Goal: Task Accomplishment & Management: Manage account settings

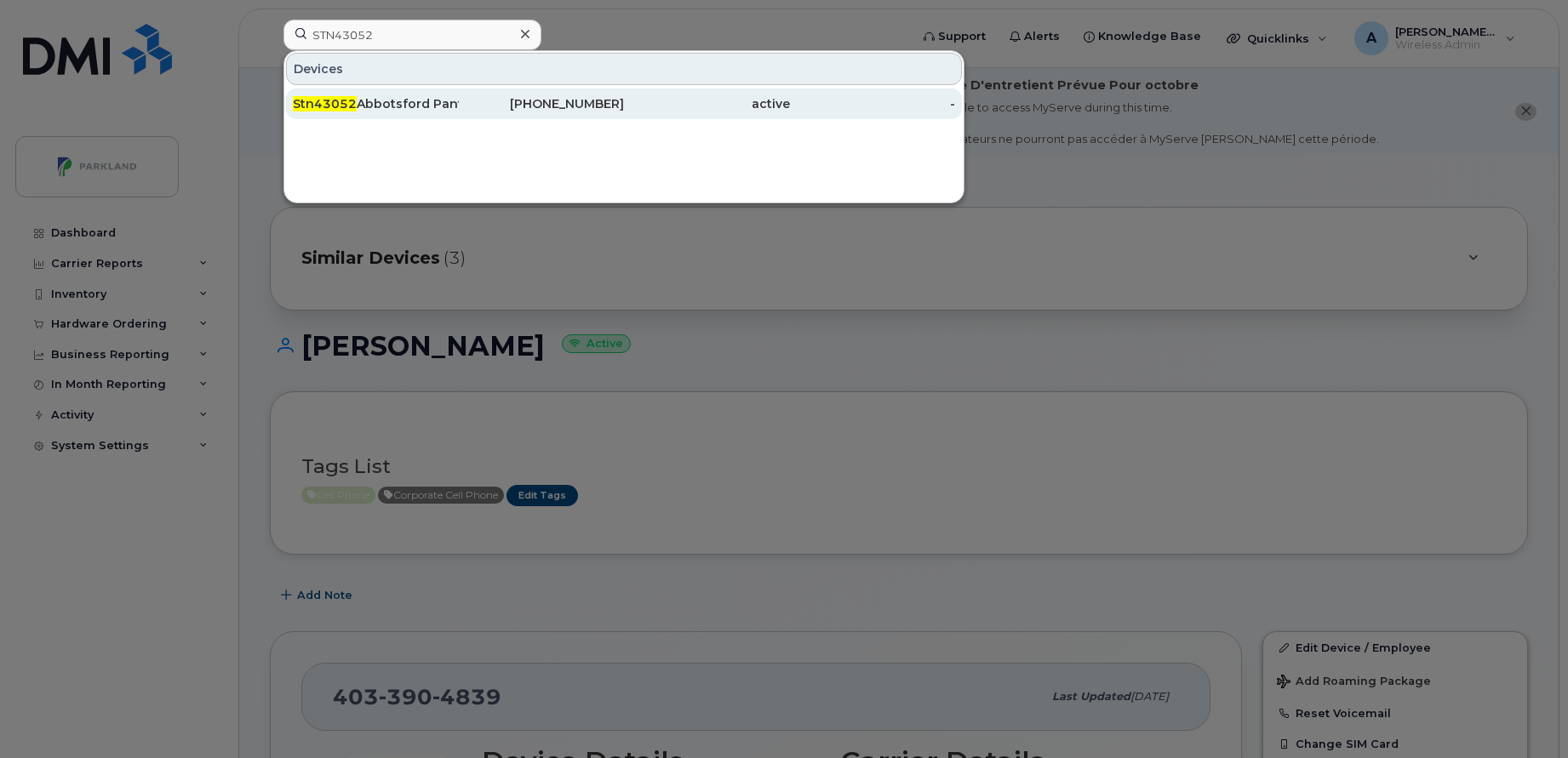
type input "STN43052"
click at [436, 105] on div "Stn43052 Abbotsford Pantry" at bounding box center [376, 104] width 166 height 17
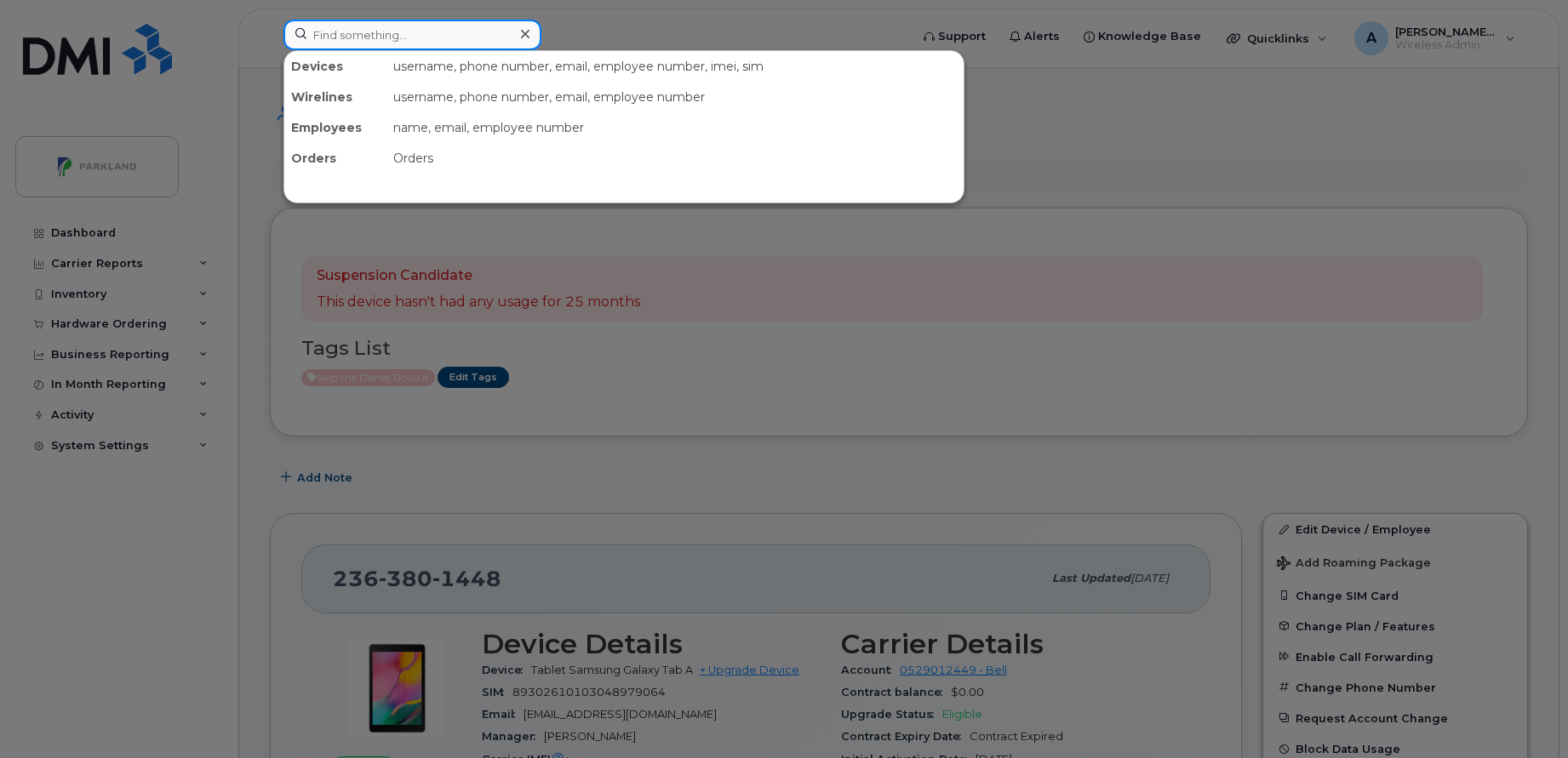
click at [492, 36] on input at bounding box center [412, 35] width 258 height 31
paste input "869319075479984"
type input "869319075479984"
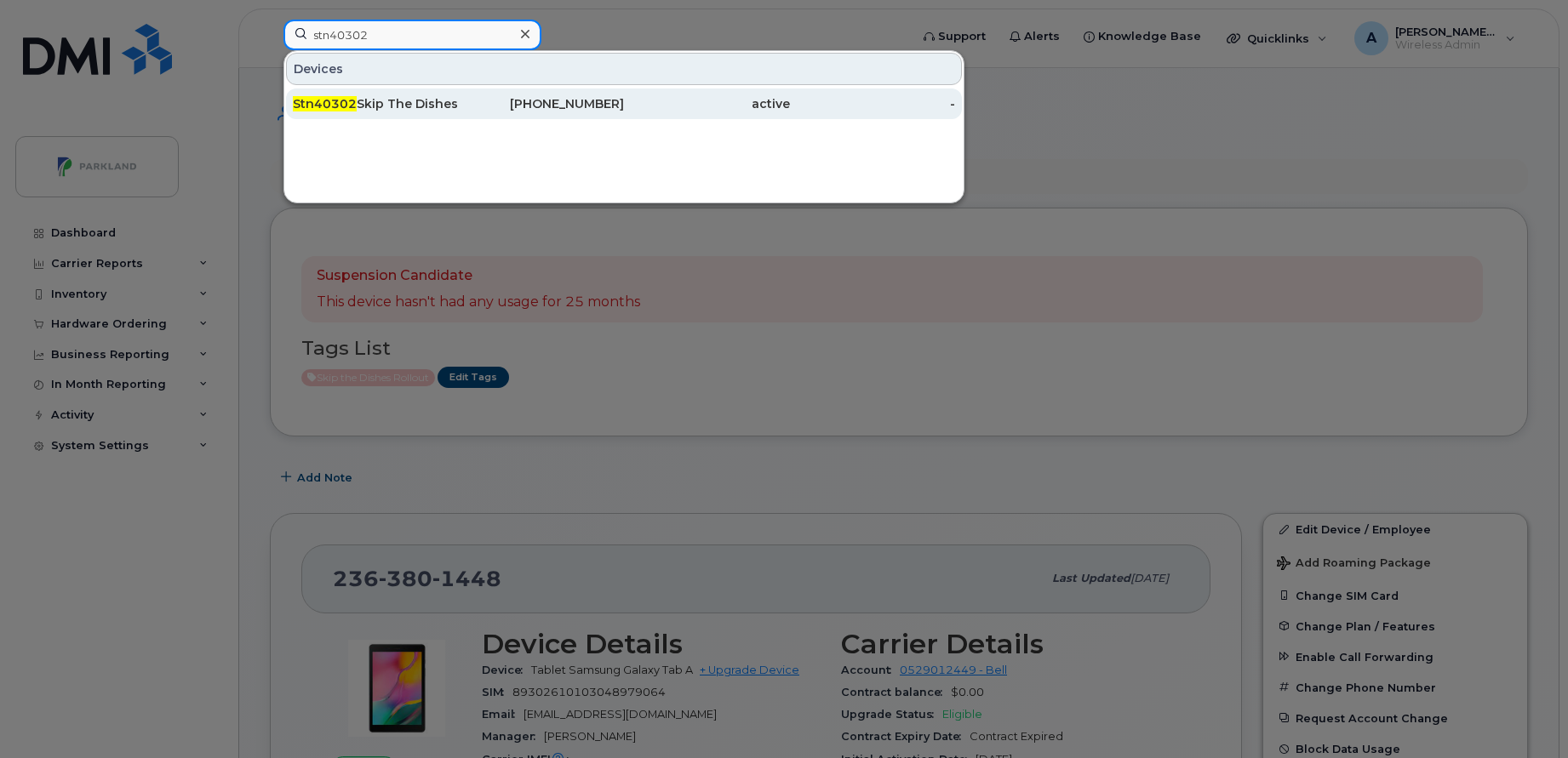
type input "stn40302"
click at [387, 105] on div "Stn40302 Skip The Dishes Esso Edmonton" at bounding box center [376, 104] width 166 height 17
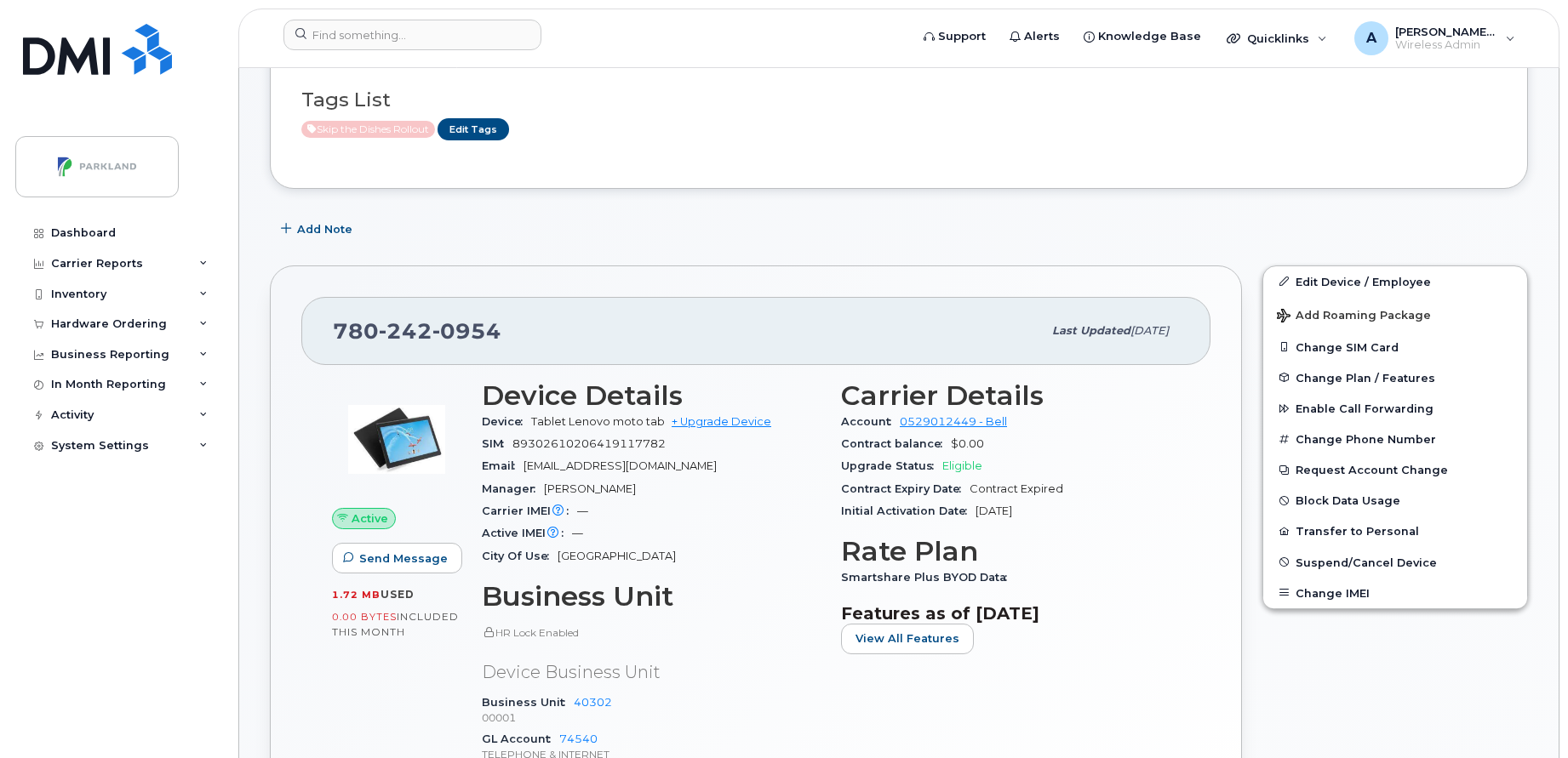
scroll to position [186, 0]
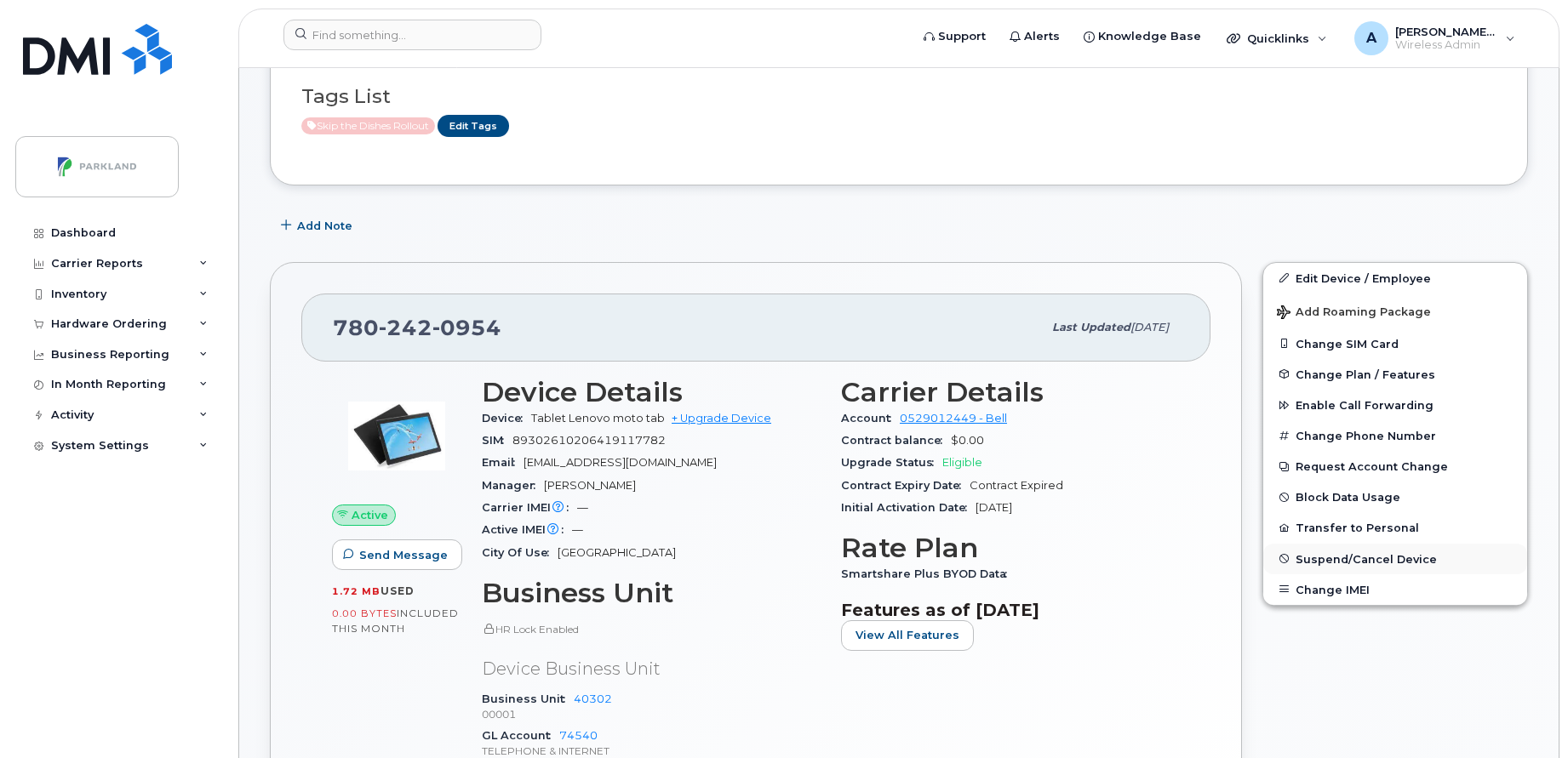
click at [1310, 554] on span "Suspend/Cancel Device" at bounding box center [1367, 558] width 141 height 12
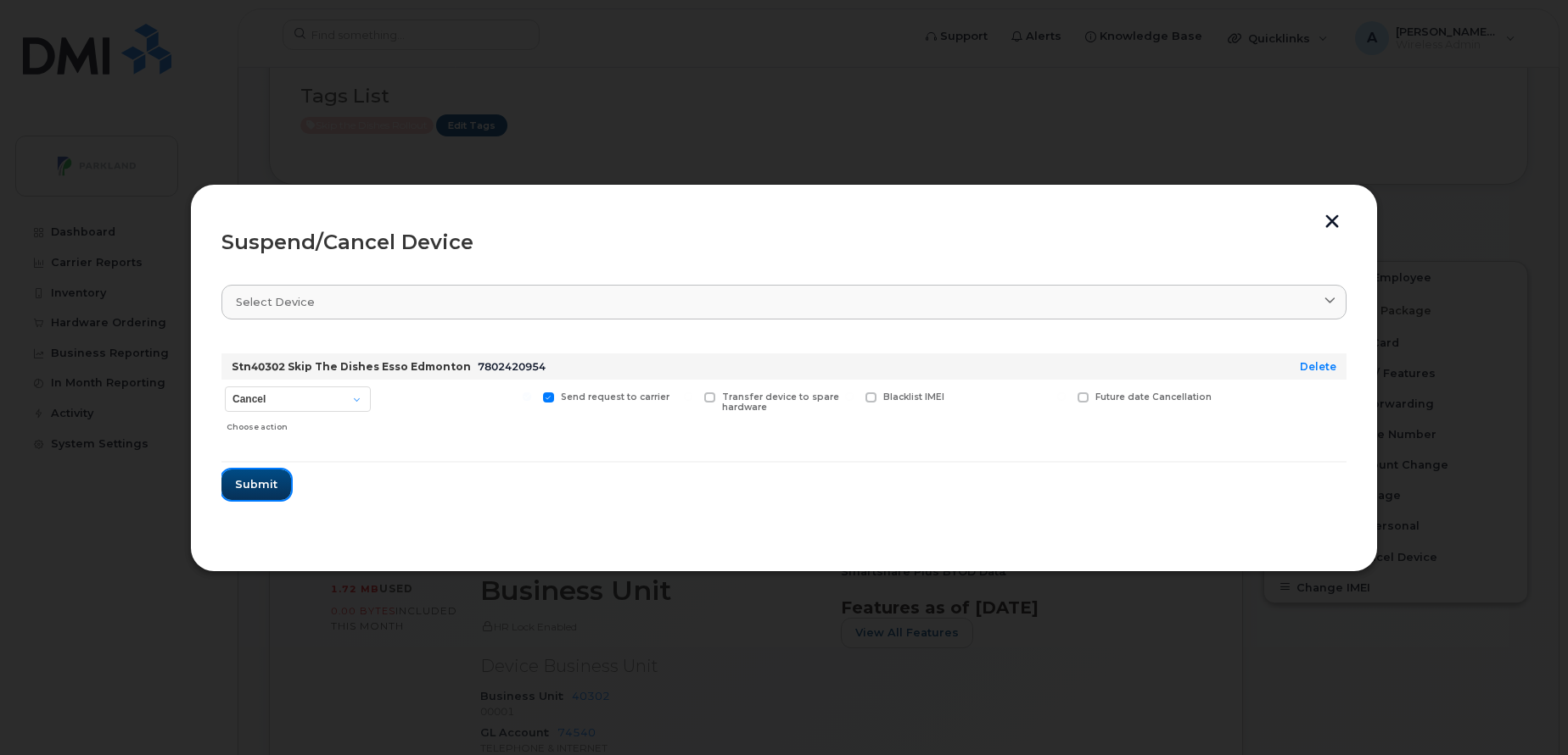
click at [260, 479] on span "Submit" at bounding box center [256, 484] width 43 height 16
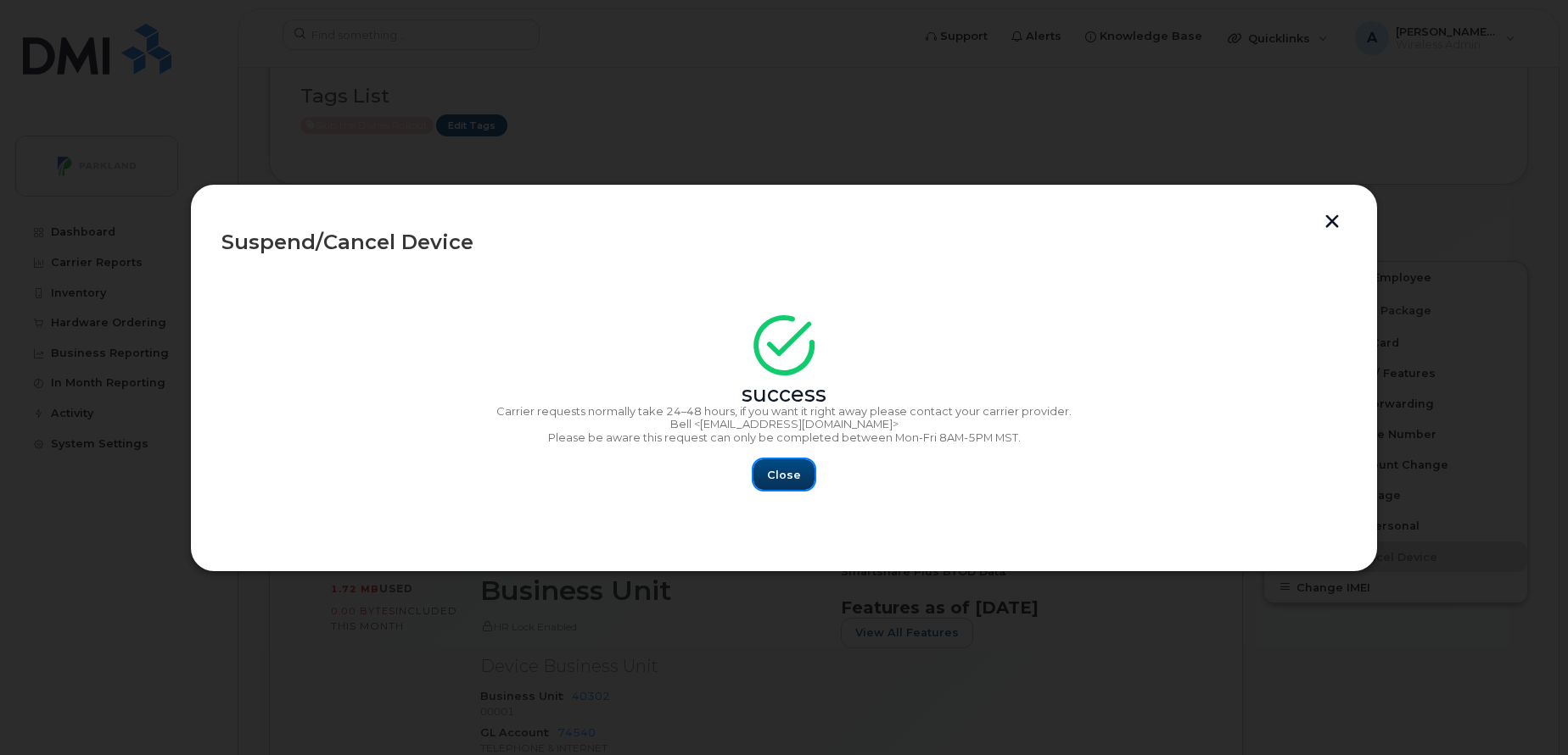
click at [779, 482] on span "Close" at bounding box center [784, 475] width 34 height 16
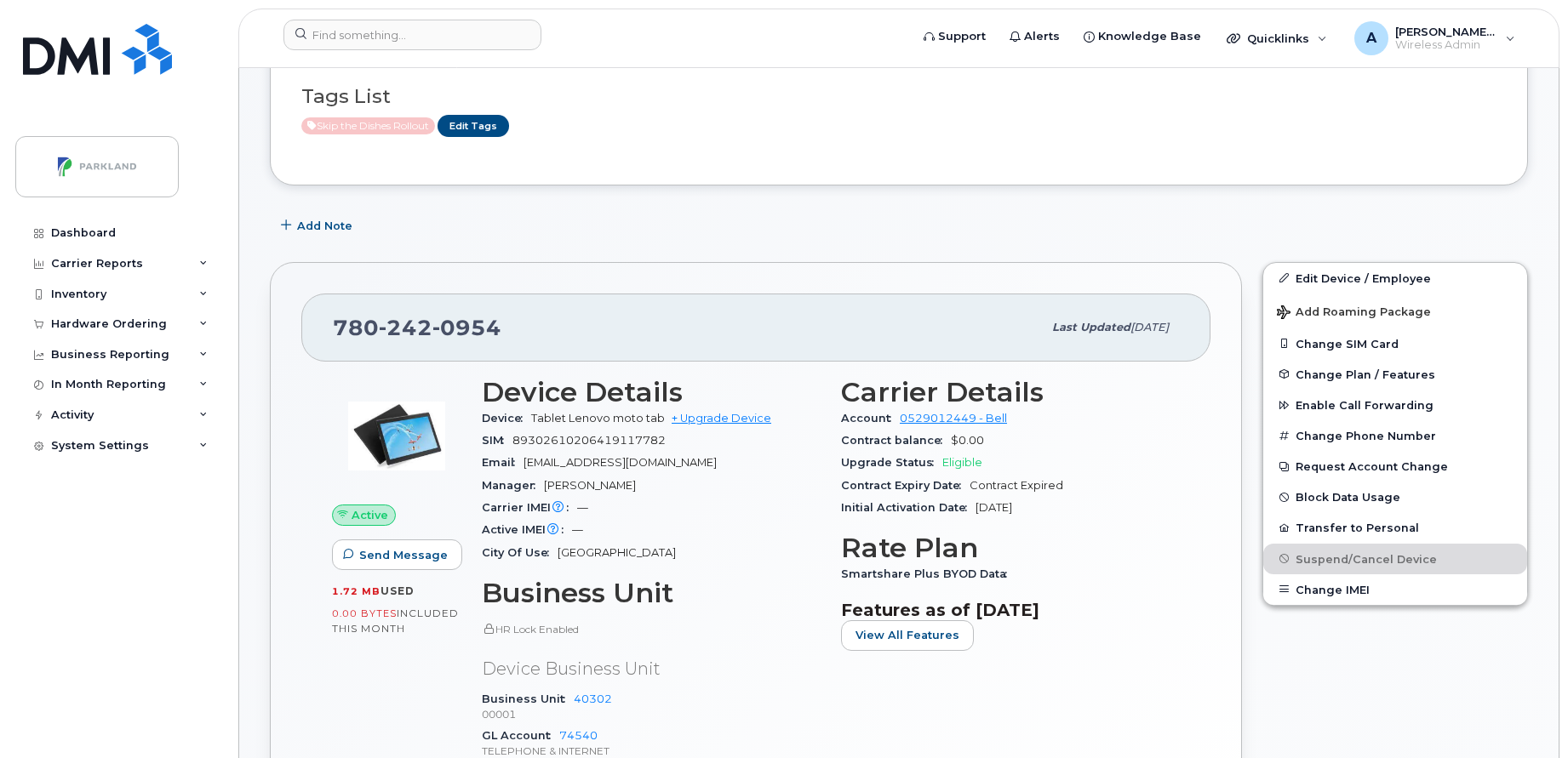
scroll to position [0, 0]
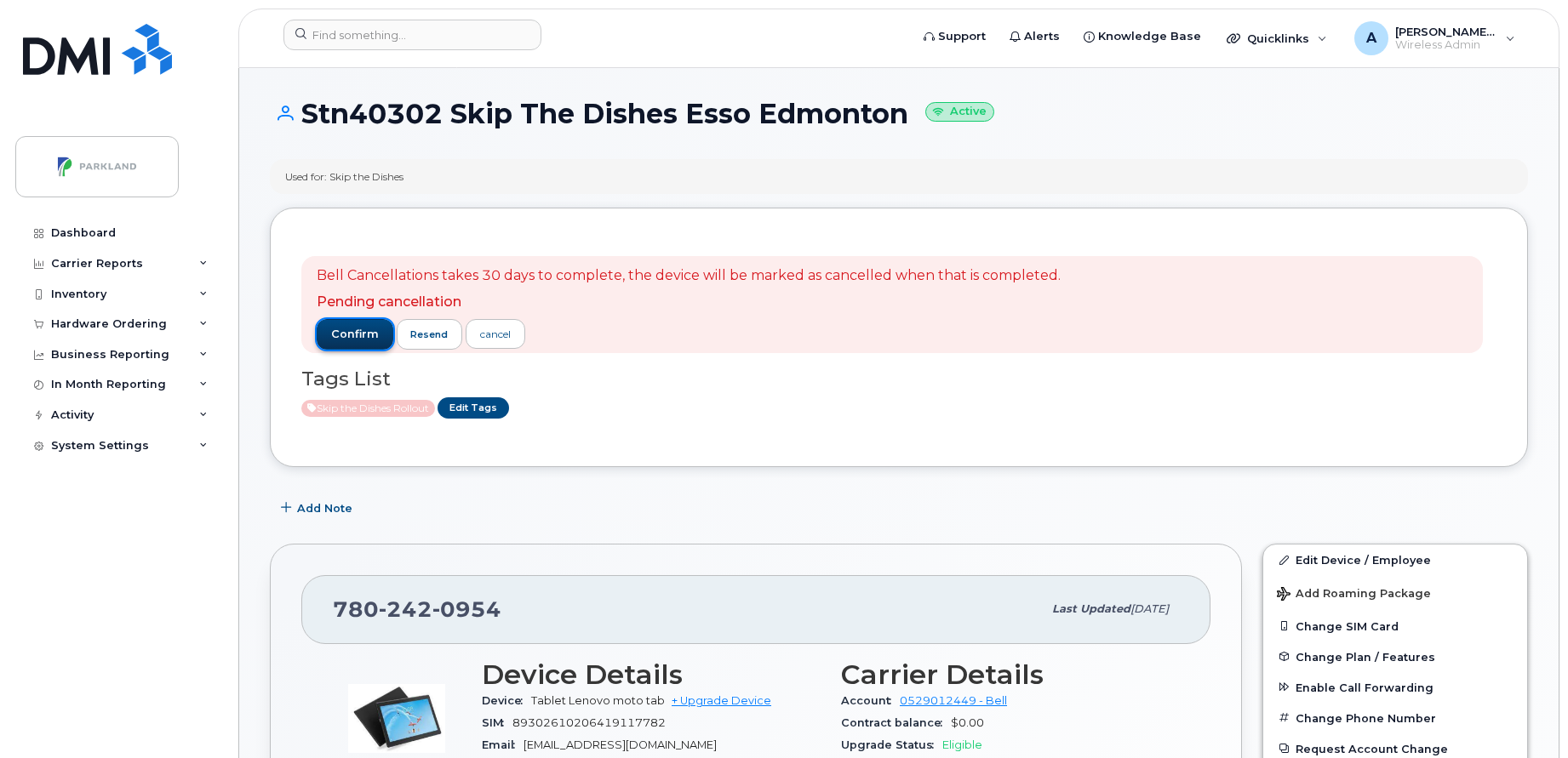
click at [361, 338] on span "confirm" at bounding box center [355, 335] width 48 height 15
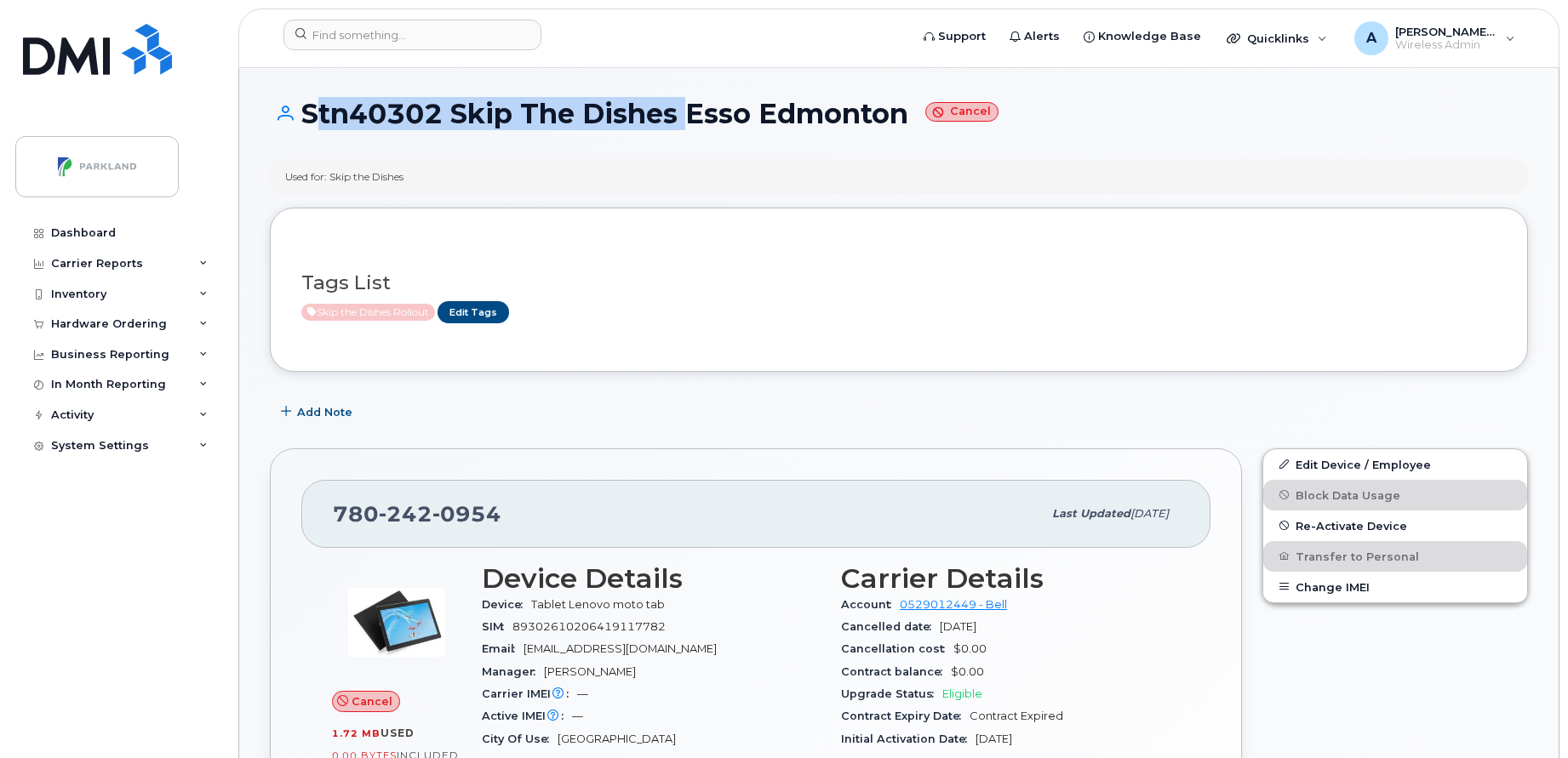
drag, startPoint x: 300, startPoint y: 110, endPoint x: 675, endPoint y: 136, distance: 375.9
click at [675, 136] on div "Stn40302 Skip The Dishes Esso Edmonton Cancel" at bounding box center [898, 129] width 1258 height 60
copy h1 "Stn40302 Skip The Dishes"
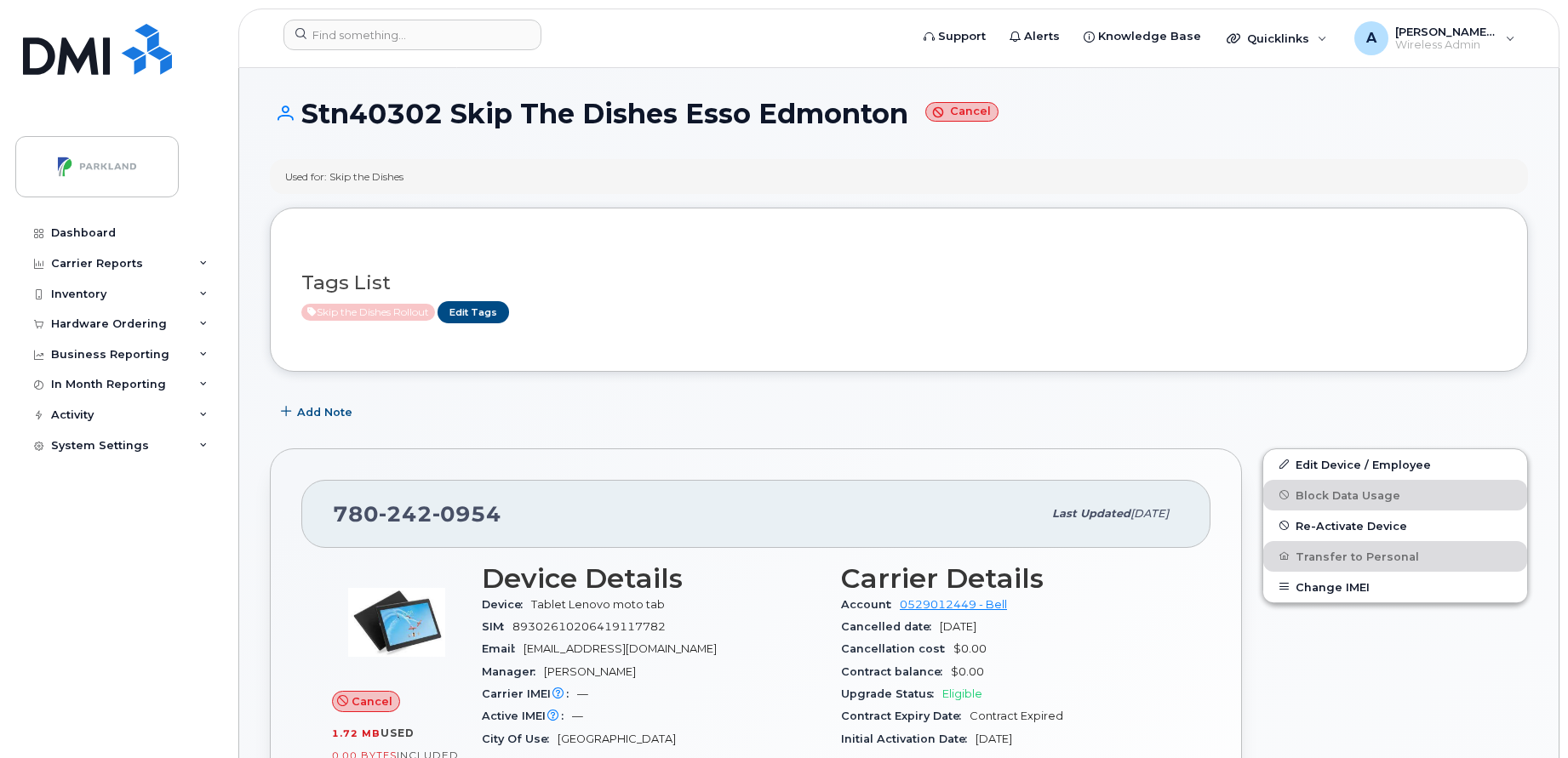
click at [861, 315] on div "Skip the Dishes Rollout Edit Tags" at bounding box center [892, 312] width 1182 height 21
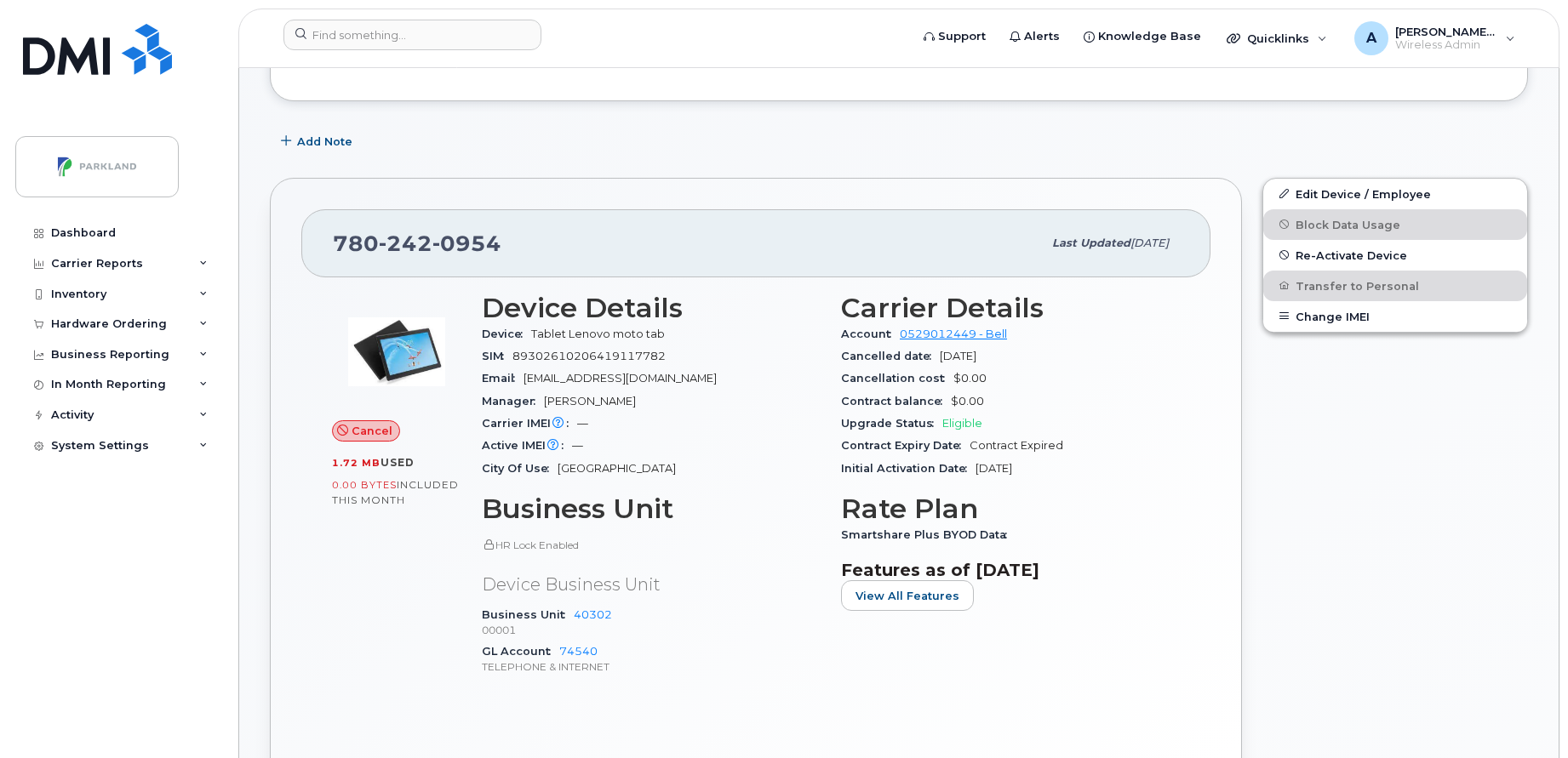
scroll to position [273, 0]
